Goal: Find specific page/section: Find specific page/section

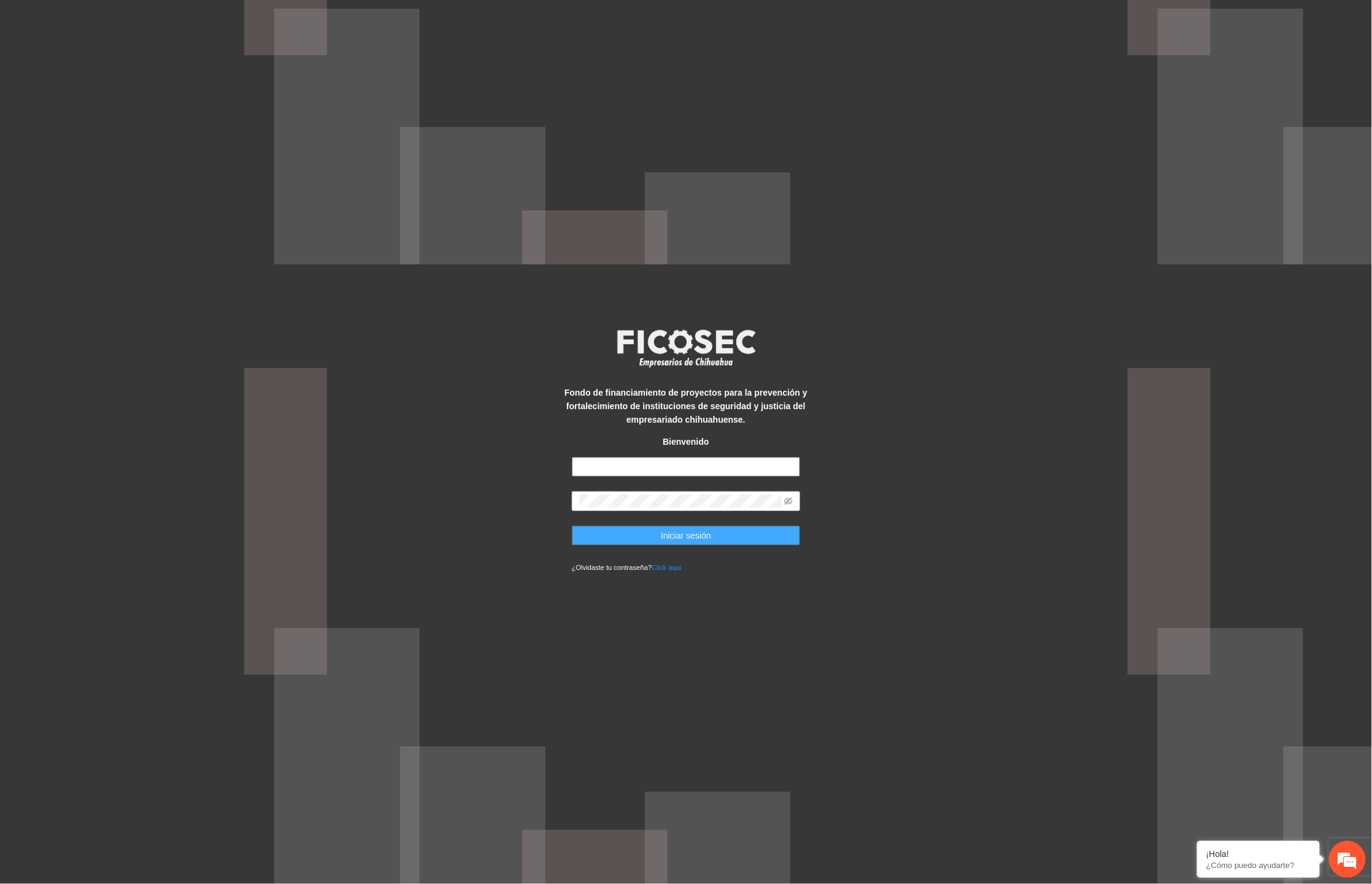
type input "**********"
click at [713, 530] on button "Iniciar sesión" at bounding box center [686, 536] width 229 height 20
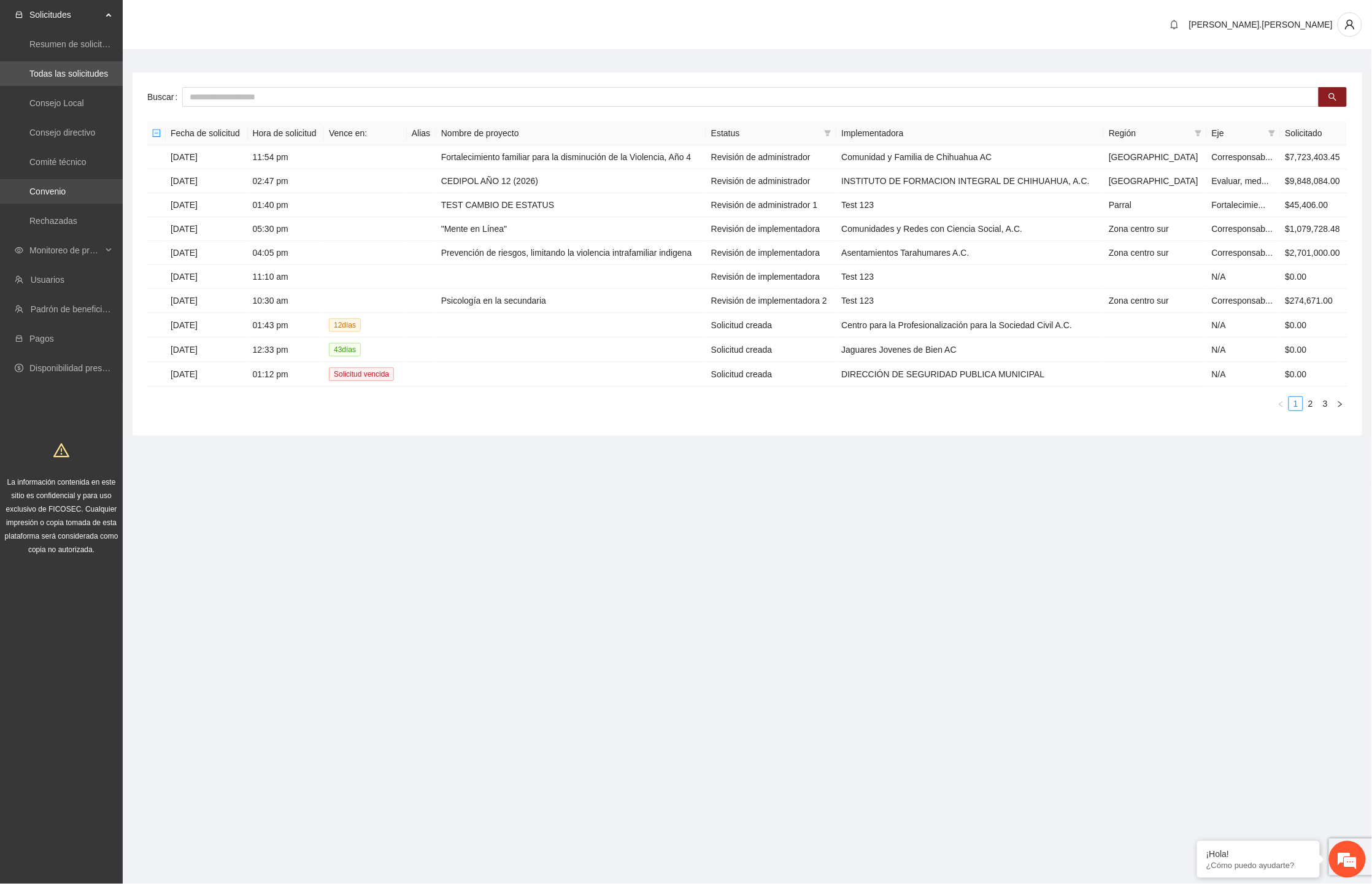
click at [46, 192] on link "Convenio" at bounding box center [47, 191] width 37 height 10
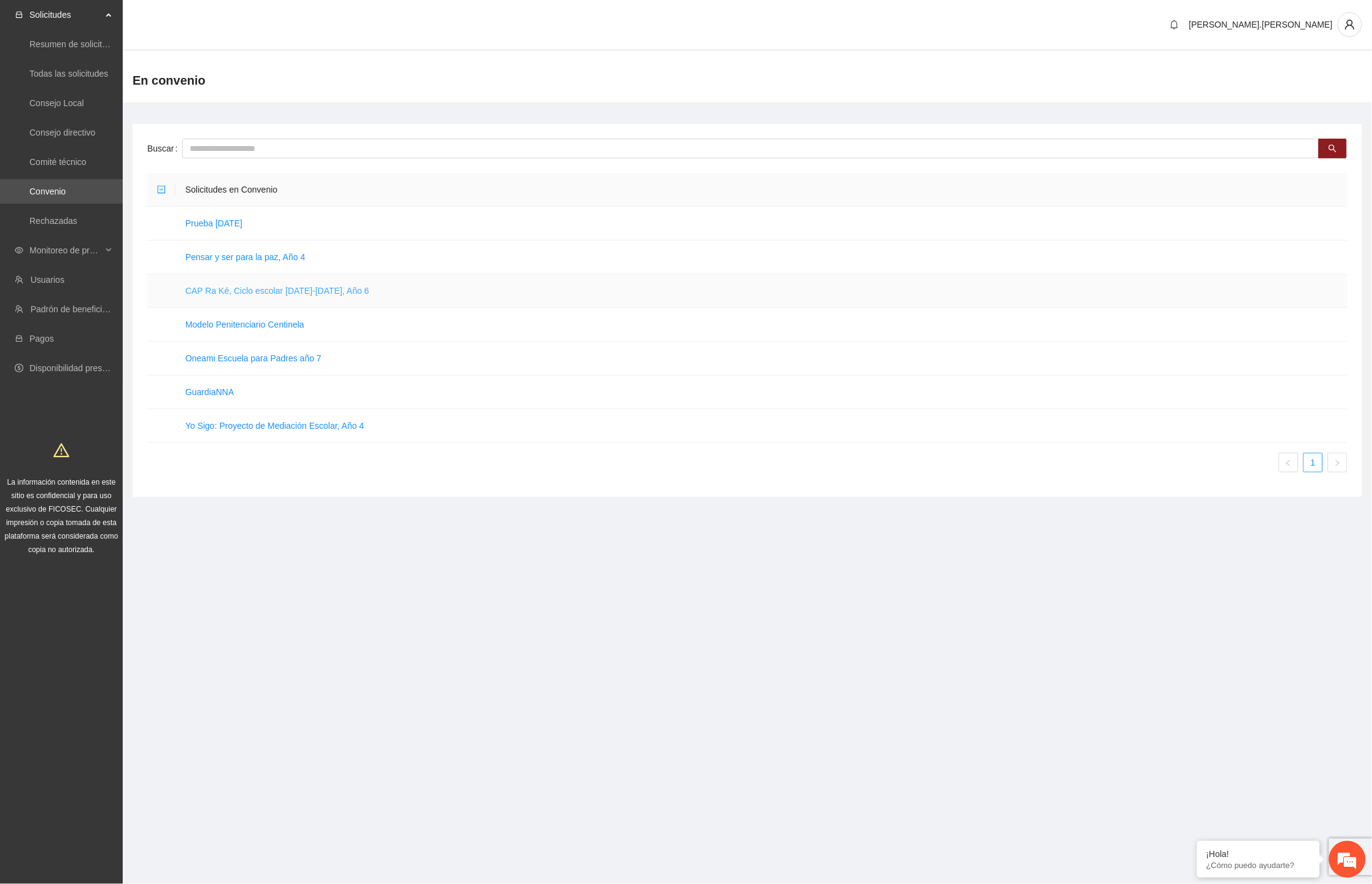
click at [274, 287] on link "CAP Ra Ké, Ciclo escolar [DATE]-[DATE], Año 6" at bounding box center [277, 291] width 184 height 10
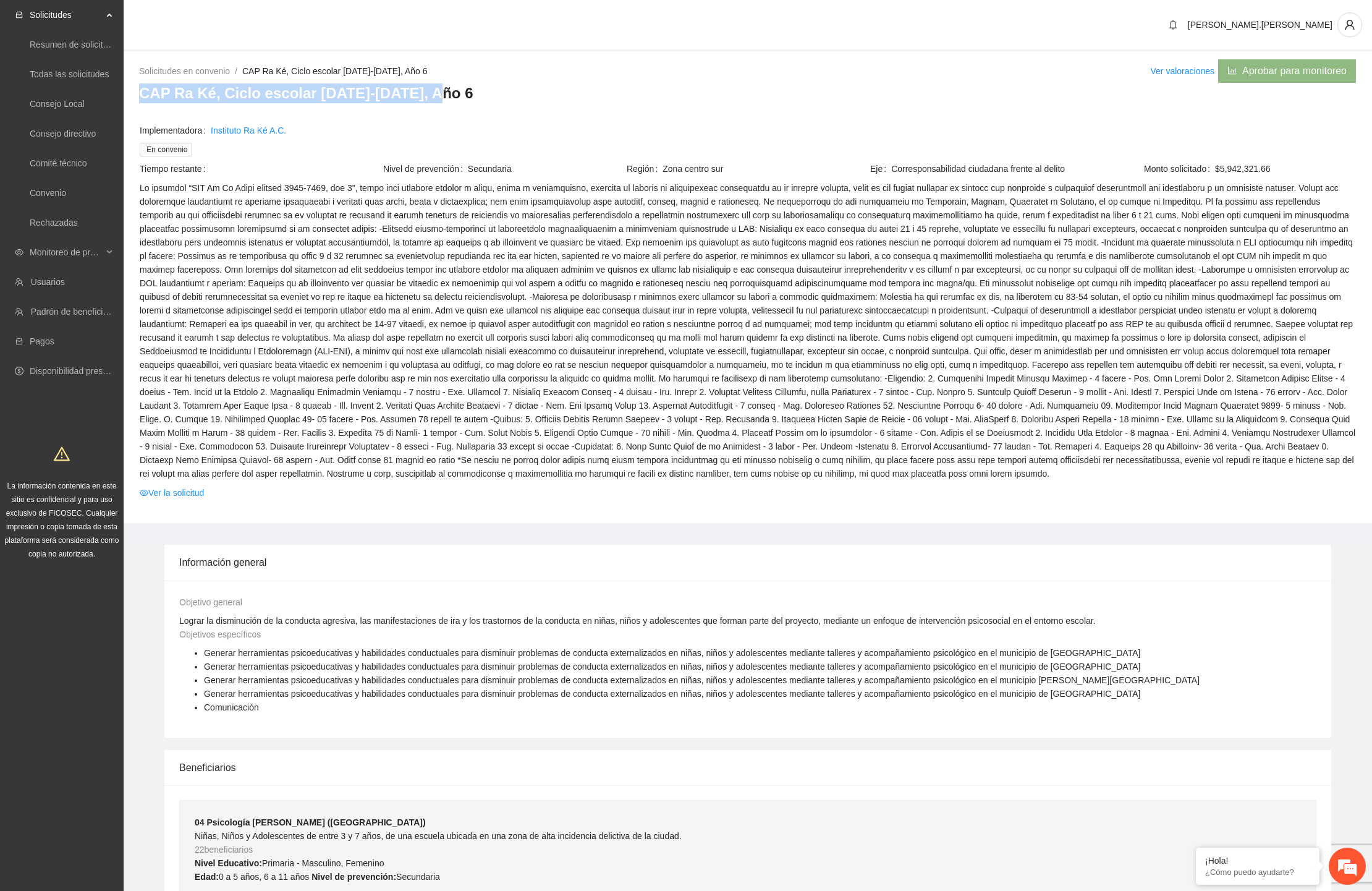
drag, startPoint x: 434, startPoint y: 88, endPoint x: 137, endPoint y: 105, distance: 297.5
click at [137, 105] on div "Solicitudes en convenio / CAP Ra Ké, Ciclo escolar [DATE]-[DATE], Año 6 / Ver v…" at bounding box center [748, 290] width 1248 height 464
copy h3 "CAP Ra Ké, Ciclo escolar [DATE]-[DATE], Año 6"
